Goal: Transaction & Acquisition: Purchase product/service

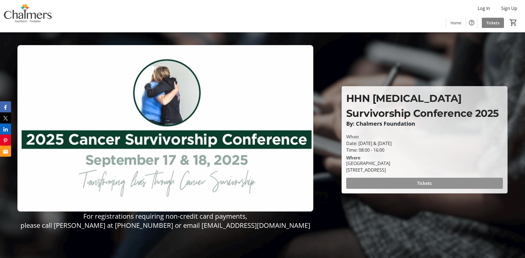
click at [429, 183] on span "Tickets" at bounding box center [424, 183] width 15 height 7
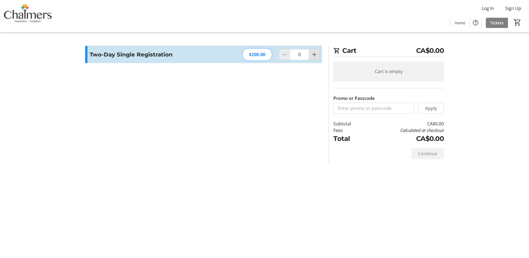
click at [315, 56] on mat-icon "Increment by one" at bounding box center [314, 54] width 7 height 7
type input "1"
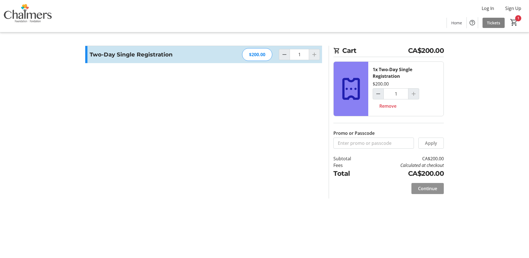
click at [432, 186] on span "Continue" at bounding box center [427, 188] width 19 height 7
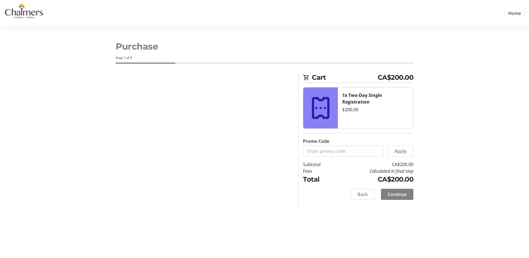
select select "CA"
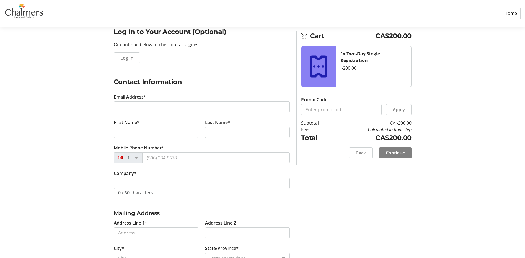
scroll to position [55, 0]
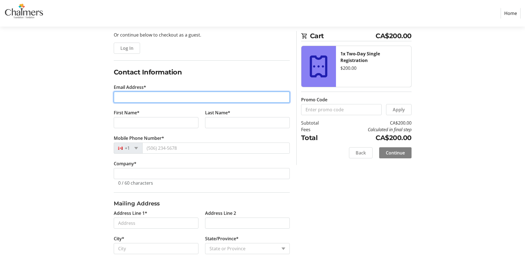
click at [145, 96] on input "Email Address*" at bounding box center [202, 97] width 176 height 11
type input "[PERSON_NAME][EMAIL_ADDRESS][PERSON_NAME][DOMAIN_NAME]"
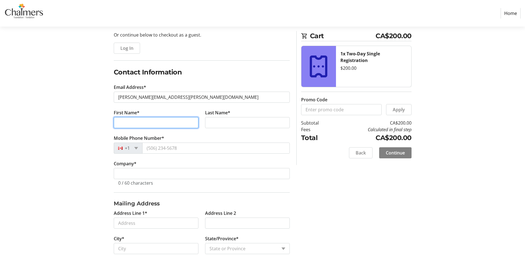
type input "[PERSON_NAME]"
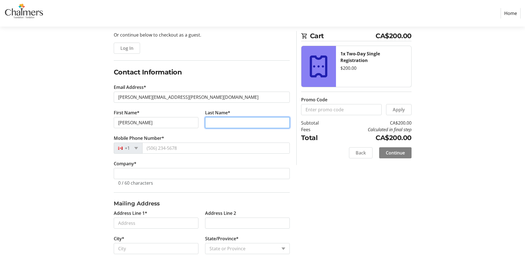
type input "[PERSON_NAME]"
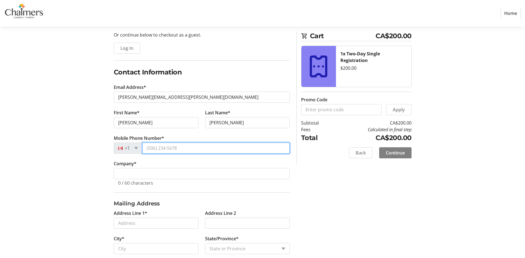
type input "[PHONE_NUMBER]"
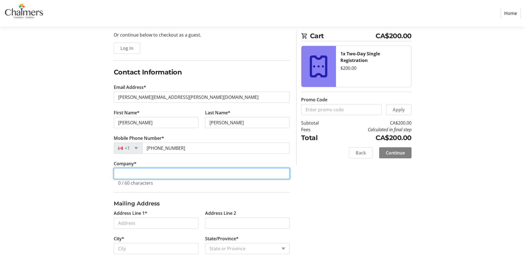
type input "[PERSON_NAME][GEOGRAPHIC_DATA]"
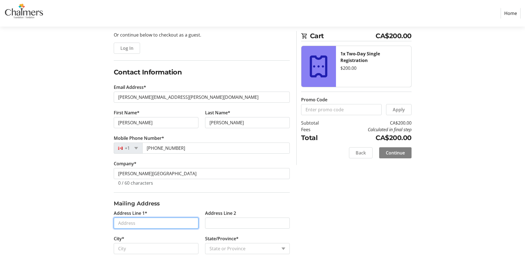
type input "700"
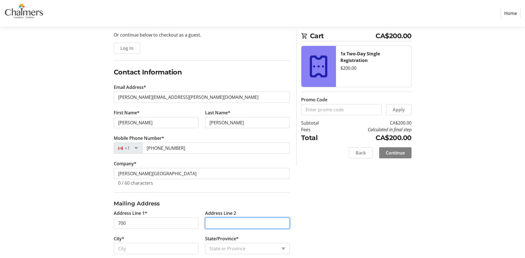
type input "Priestman st"
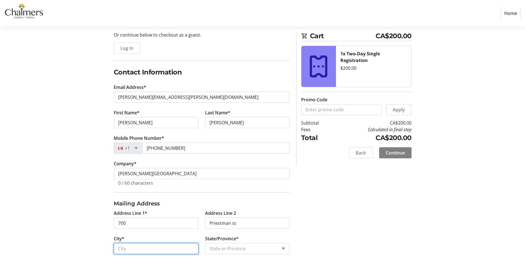
type input "Fredericton"
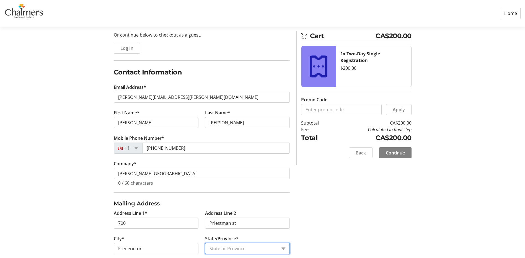
select select "NB"
type input "E3B5N5"
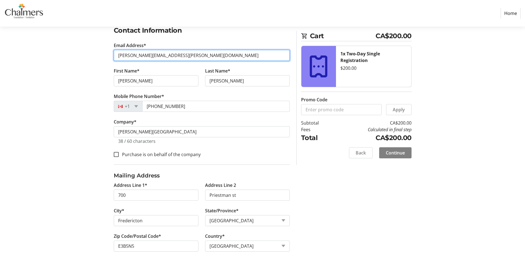
scroll to position [111, 0]
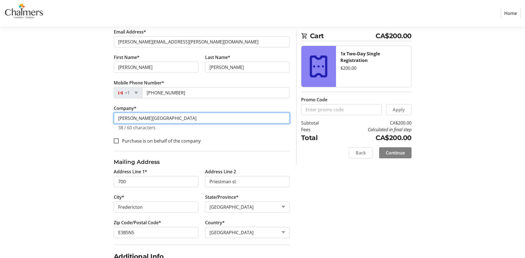
click at [201, 116] on input "[PERSON_NAME][GEOGRAPHIC_DATA]" at bounding box center [202, 118] width 176 height 11
type input "D"
type input "Horizon Health Network"
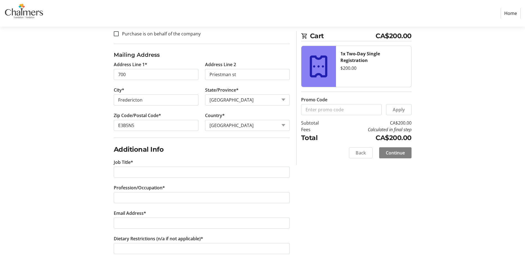
scroll to position [221, 0]
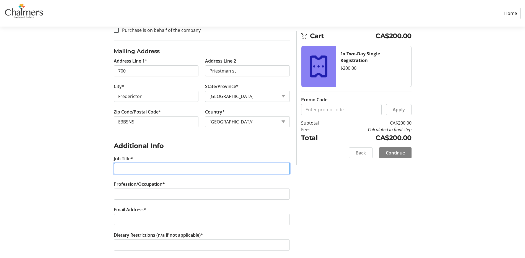
click at [134, 168] on input "Job Title*" at bounding box center [202, 168] width 176 height 11
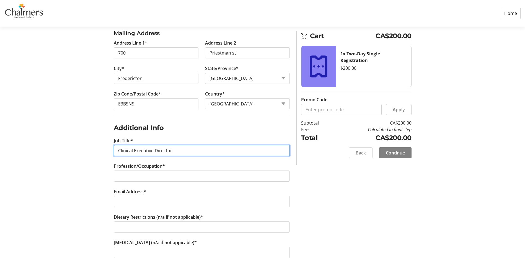
scroll to position [249, 0]
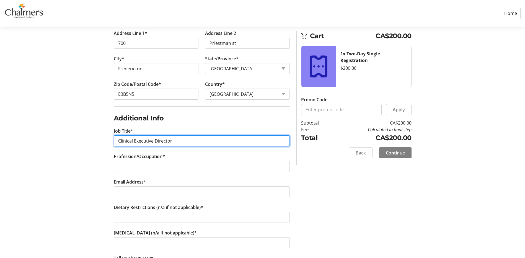
type input "Clinical Executive Director"
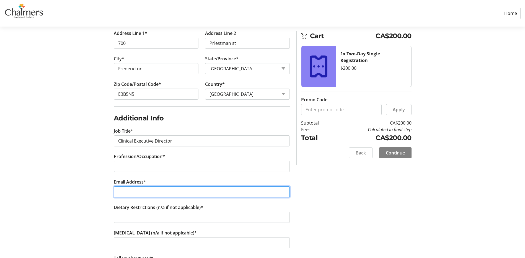
click at [142, 191] on input "Email Address*" at bounding box center [202, 191] width 176 height 11
type input "[PERSON_NAME][EMAIL_ADDRESS][PERSON_NAME][DOMAIN_NAME]"
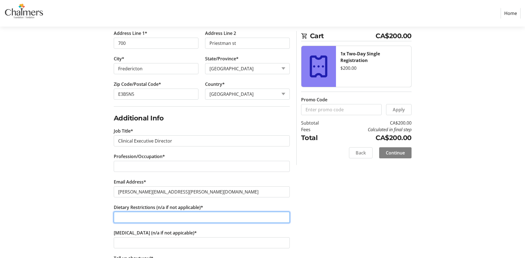
click at [132, 218] on input "Dietary Restrictions (n/a if not applicable)*" at bounding box center [202, 217] width 176 height 11
type input "Vegetarian"
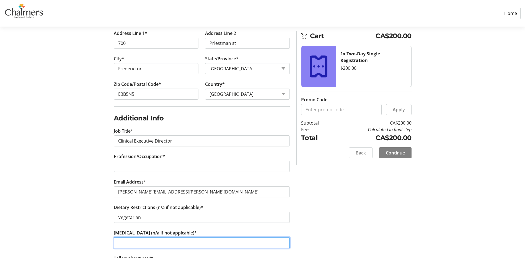
click at [146, 243] on input "[MEDICAL_DATA] (n/a if not appicable)*" at bounding box center [202, 242] width 176 height 11
type input "n/a"
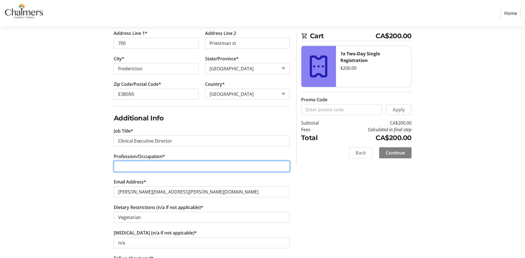
click at [138, 164] on input "Profession/Occupation*" at bounding box center [202, 166] width 176 height 11
click at [122, 168] on input "management" at bounding box center [202, 166] width 176 height 11
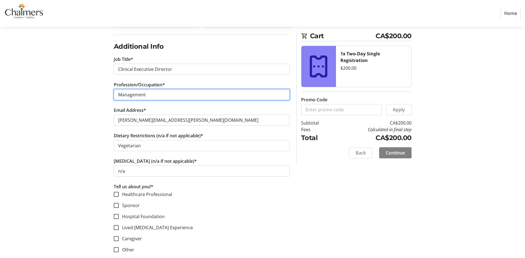
scroll to position [329, 0]
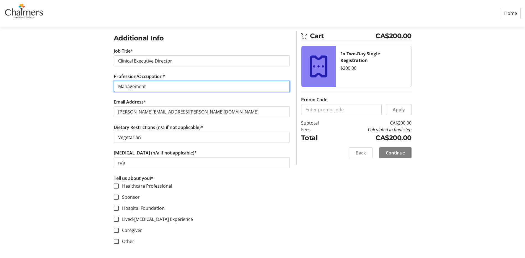
type input "Management"
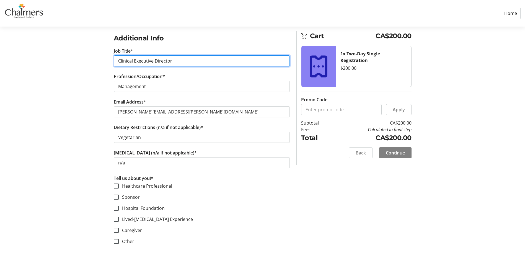
click at [179, 60] on input "Clinical Executive Director" at bounding box center [202, 60] width 176 height 11
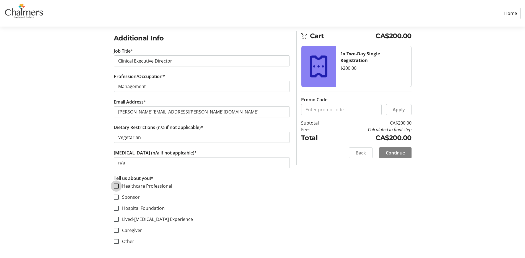
click at [116, 185] on input "Healthcare Professional" at bounding box center [116, 185] width 5 height 5
checkbox input "true"
click at [396, 152] on span "Continue" at bounding box center [394, 152] width 19 height 7
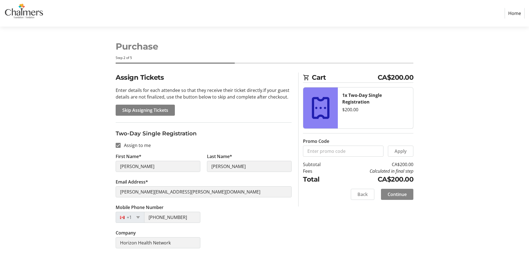
click at [392, 195] on span "Continue" at bounding box center [396, 194] width 19 height 7
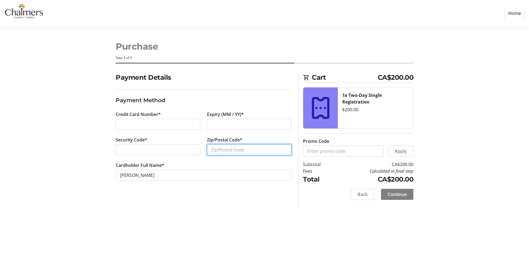
click at [227, 149] on input "Zip/Postal Code*" at bounding box center [249, 149] width 85 height 11
type input "E3C 0L9"
click at [405, 194] on span "Continue" at bounding box center [396, 194] width 19 height 7
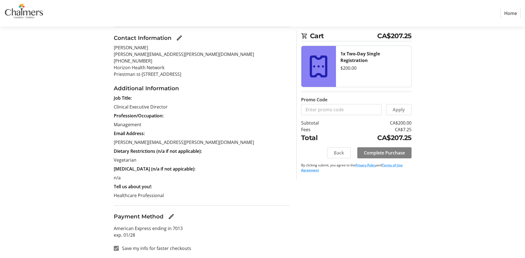
scroll to position [62, 0]
click at [118, 246] on input "Save my info for faster checkouts" at bounding box center [116, 247] width 5 height 5
checkbox input "false"
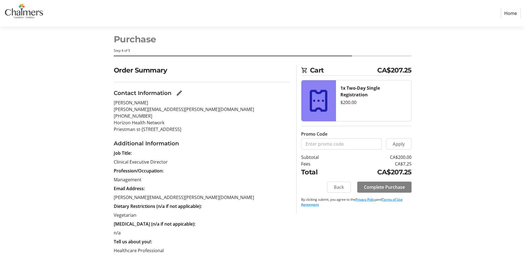
scroll to position [0, 0]
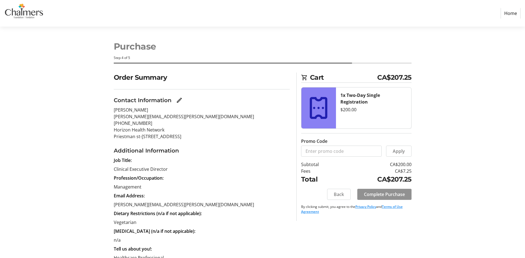
click at [388, 196] on span "Complete Purchase" at bounding box center [384, 194] width 41 height 7
